Goal: Transaction & Acquisition: Purchase product/service

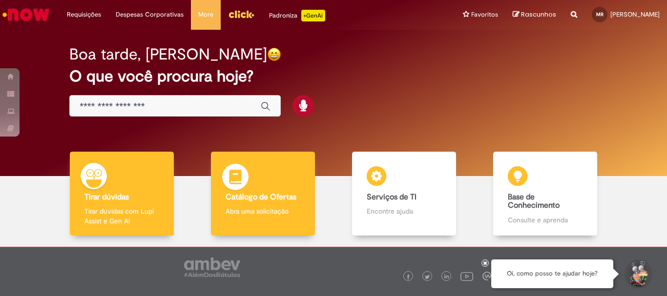
click at [237, 197] on b "Catálogo de Ofertas" at bounding box center [261, 197] width 71 height 10
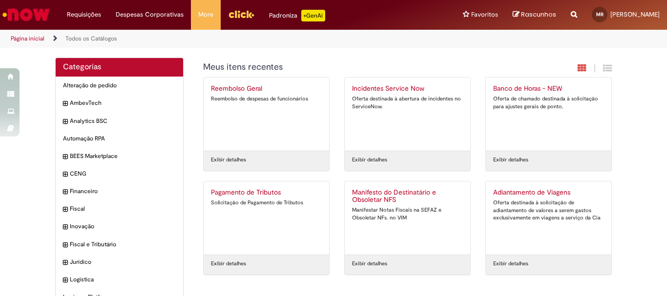
scroll to position [83, 0]
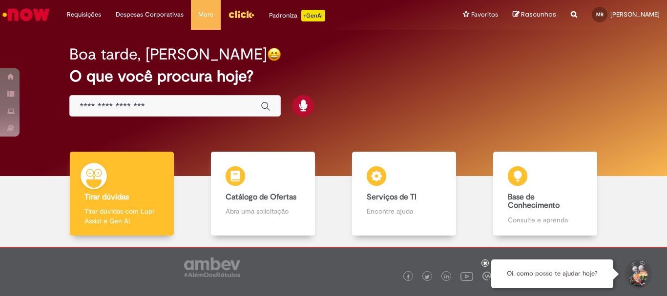
scroll to position [48, 0]
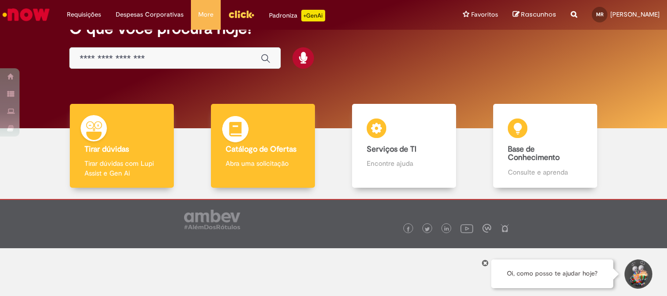
click at [259, 150] on b "Catálogo de Ofertas" at bounding box center [261, 150] width 71 height 10
